Goal: Information Seeking & Learning: Learn about a topic

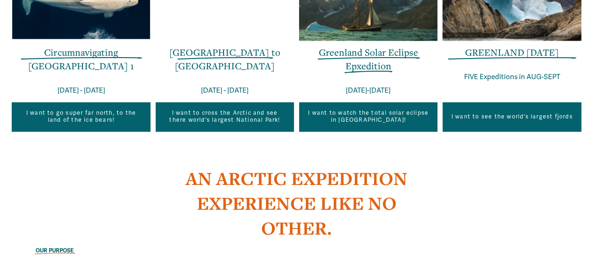
scroll to position [703, 0]
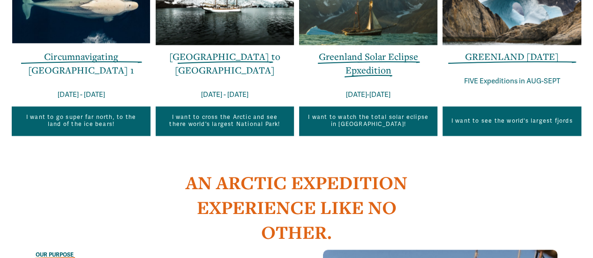
click at [508, 61] on link "GREENLAND IN ONE WEEK" at bounding box center [512, 56] width 94 height 13
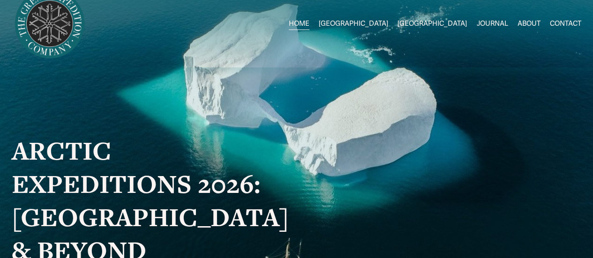
scroll to position [0, 0]
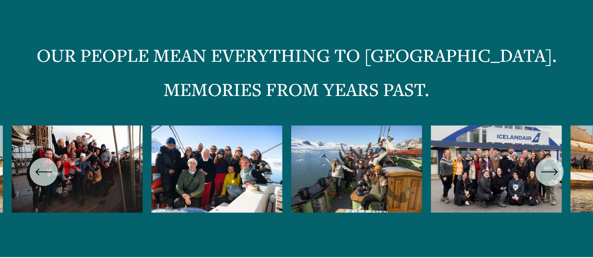
scroll to position [1735, 0]
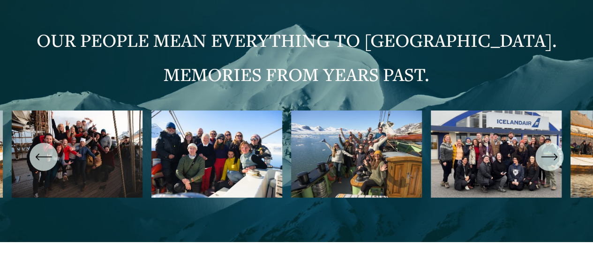
click at [553, 159] on icon "\a \a \a Next\a \a" at bounding box center [549, 157] width 17 height 17
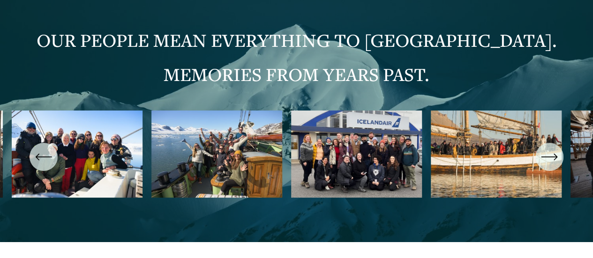
click at [549, 165] on icon "\a \a \a Next\a \a" at bounding box center [549, 157] width 17 height 17
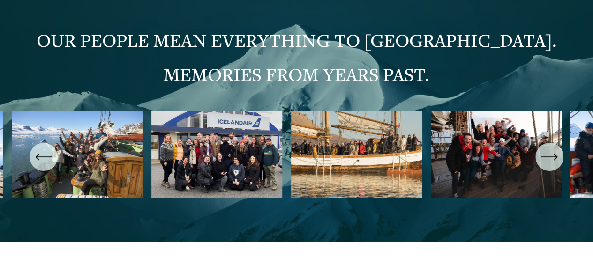
click at [549, 165] on icon "\a \a \a Next\a \a" at bounding box center [549, 157] width 17 height 17
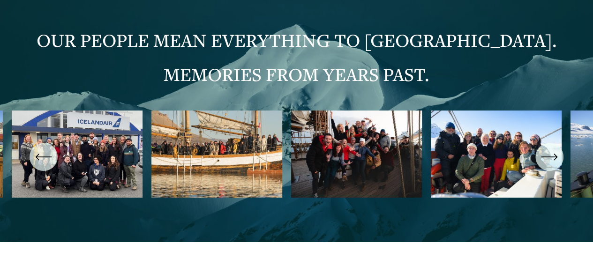
click at [549, 165] on icon "\a \a \a Next\a \a" at bounding box center [549, 157] width 17 height 17
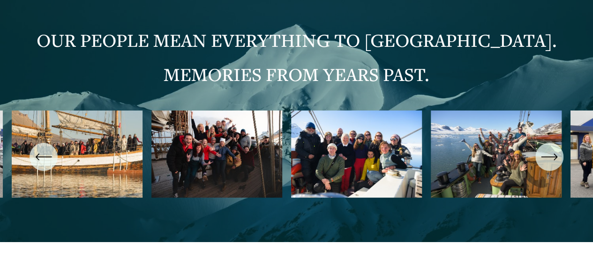
click at [549, 165] on icon "\a \a \a Next\a \a" at bounding box center [549, 157] width 17 height 17
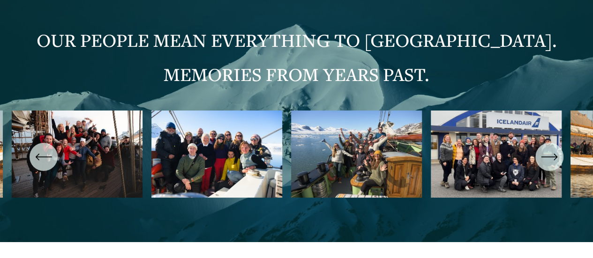
click at [549, 165] on icon "\a \a \a Next\a \a" at bounding box center [549, 157] width 17 height 17
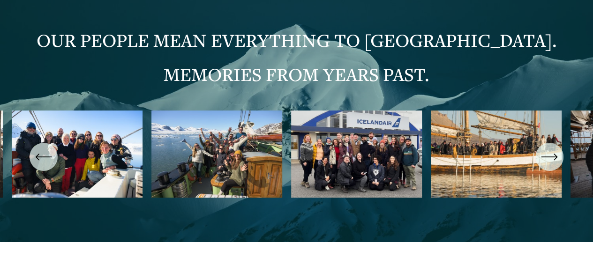
click at [549, 165] on icon "\a \a \a Next\a \a" at bounding box center [549, 157] width 17 height 17
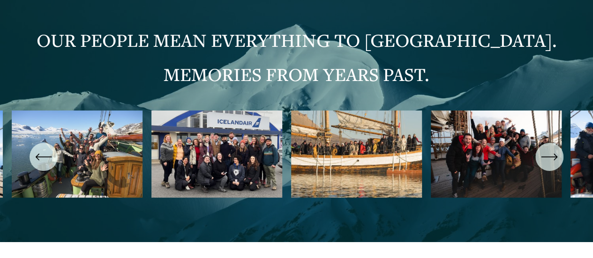
click at [549, 165] on icon "\a \a \a Next\a \a" at bounding box center [549, 157] width 17 height 17
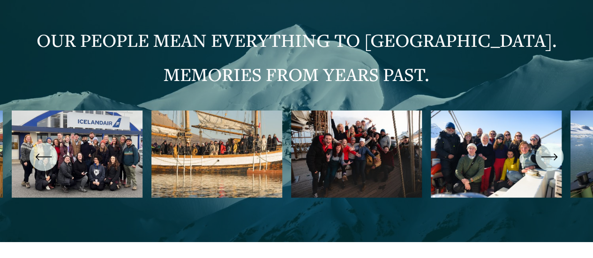
click at [549, 165] on icon "\a \a \a Next\a \a" at bounding box center [549, 157] width 17 height 17
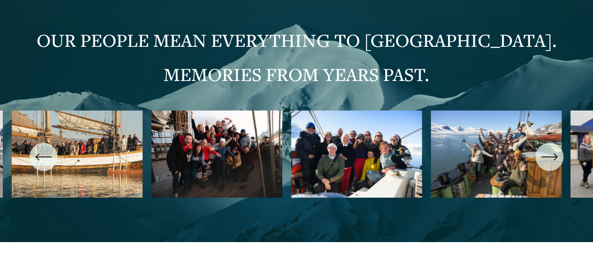
click at [549, 165] on icon "\a \a \a Next\a \a" at bounding box center [549, 157] width 17 height 17
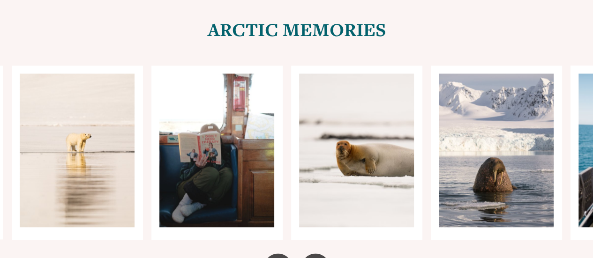
scroll to position [4079, 0]
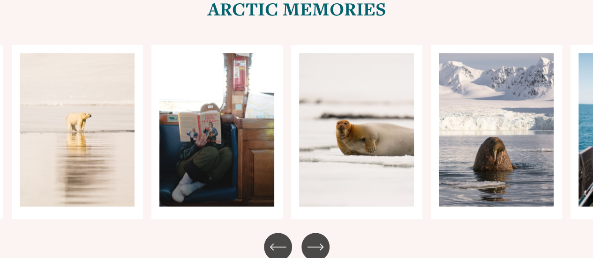
click at [586, 171] on div "Carousel" at bounding box center [296, 132] width 593 height 174
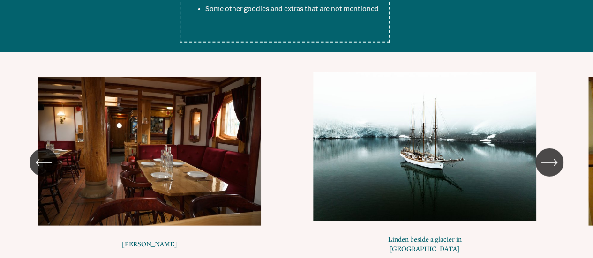
scroll to position [4876, 0]
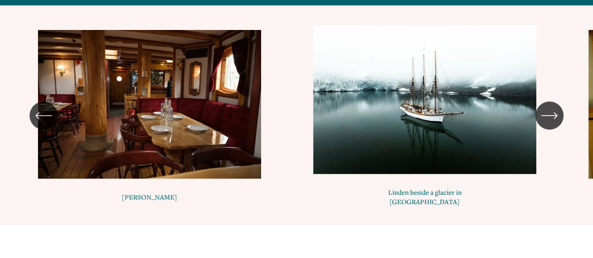
click at [551, 113] on icon "\a \a \a Next\a \a" at bounding box center [549, 115] width 17 height 17
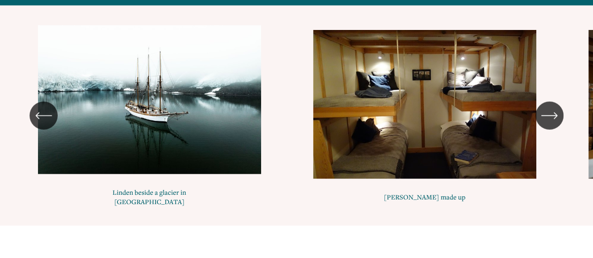
click at [551, 113] on icon "\a \a \a Next\a \a" at bounding box center [549, 115] width 17 height 17
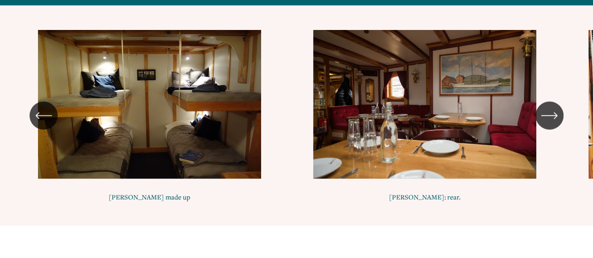
click at [551, 113] on icon "\a \a \a Next\a \a" at bounding box center [549, 115] width 17 height 17
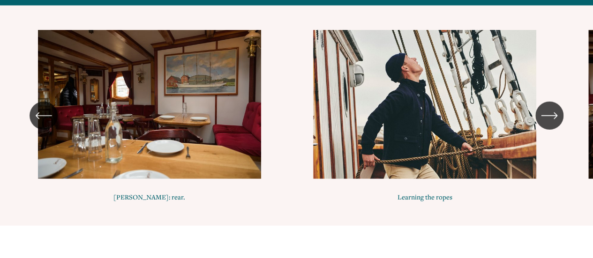
click at [551, 113] on icon "\a \a \a Next\a \a" at bounding box center [549, 115] width 17 height 17
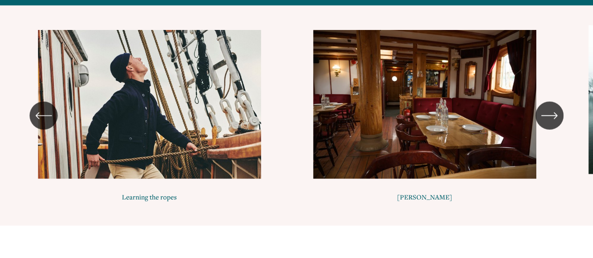
click at [551, 113] on icon "\a \a \a Next\a \a" at bounding box center [549, 115] width 17 height 17
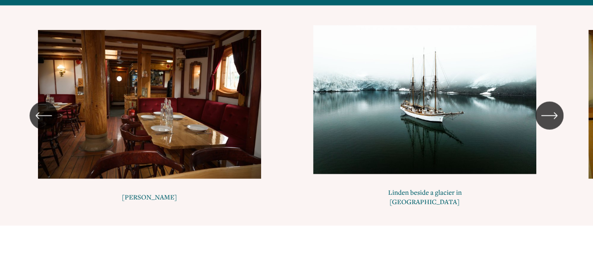
click at [551, 113] on icon "\a \a \a Next\a \a" at bounding box center [549, 115] width 17 height 17
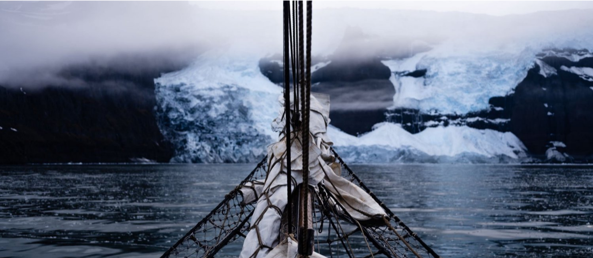
scroll to position [3704, 0]
